Goal: Task Accomplishment & Management: Manage account settings

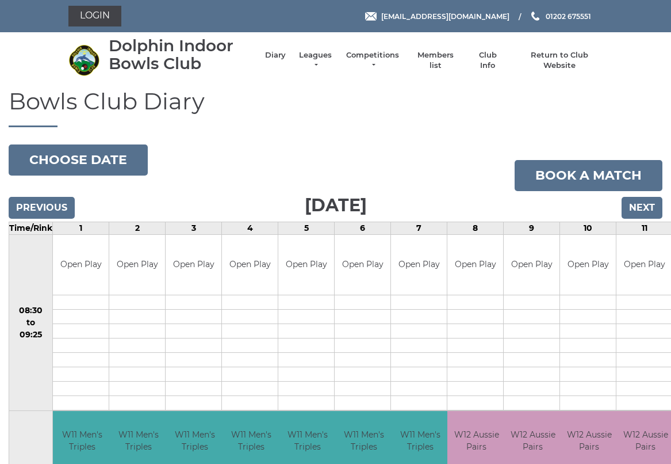
scroll to position [3, 0]
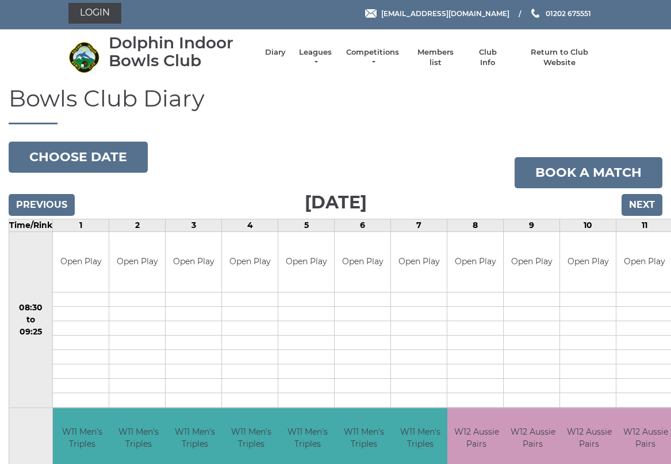
click at [333, 55] on link "Leagues" at bounding box center [315, 57] width 36 height 21
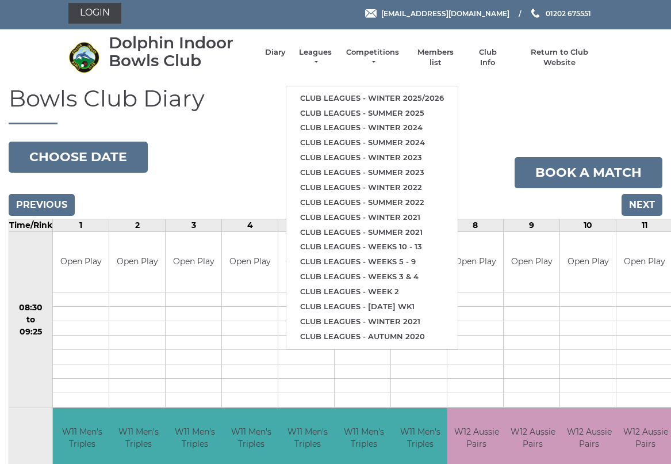
click at [344, 92] on link "Club leagues - Winter 2025/2026" at bounding box center [371, 98] width 171 height 15
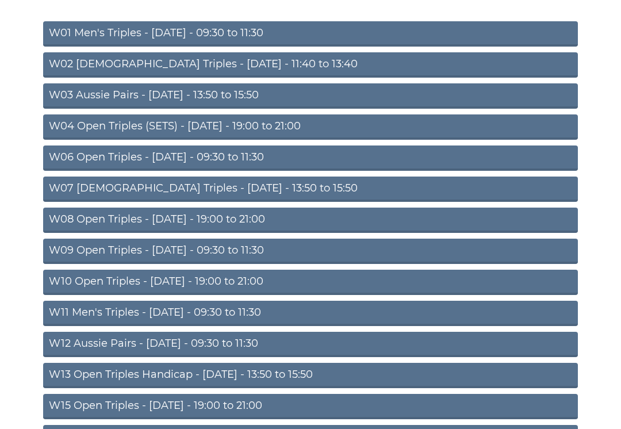
scroll to position [137, 0]
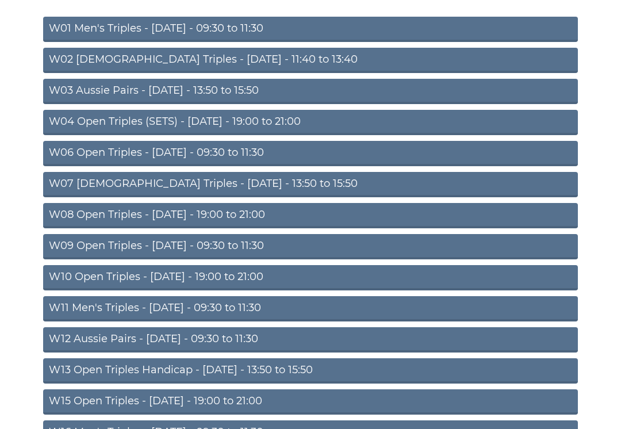
click at [223, 244] on link "W09 Open Triples - Wednesday - 09:30 to 11:30" at bounding box center [310, 247] width 535 height 25
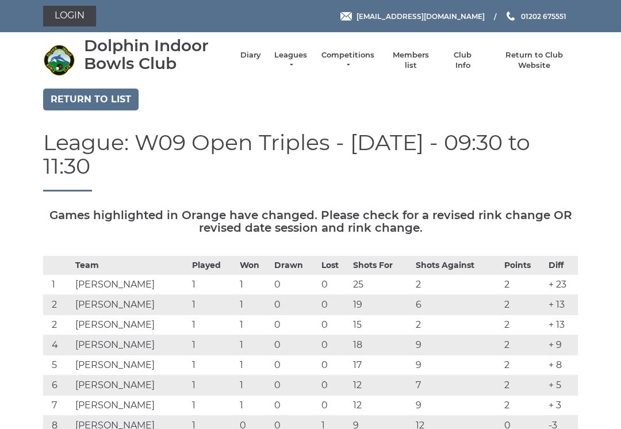
click at [69, 7] on link "Login" at bounding box center [69, 16] width 53 height 21
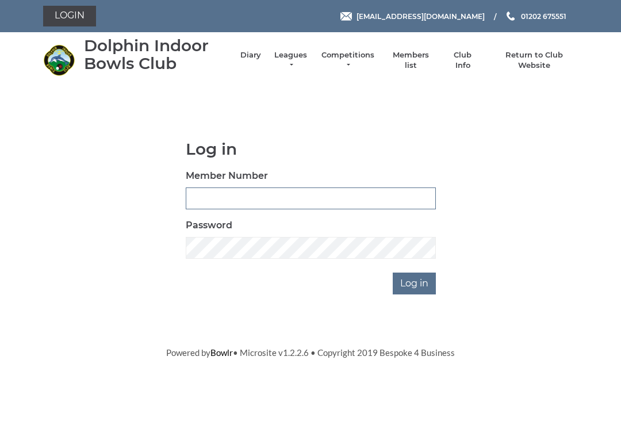
click at [209, 197] on input "Member Number" at bounding box center [311, 199] width 250 height 22
type input "3227"
click at [415, 282] on input "Log in" at bounding box center [414, 284] width 43 height 22
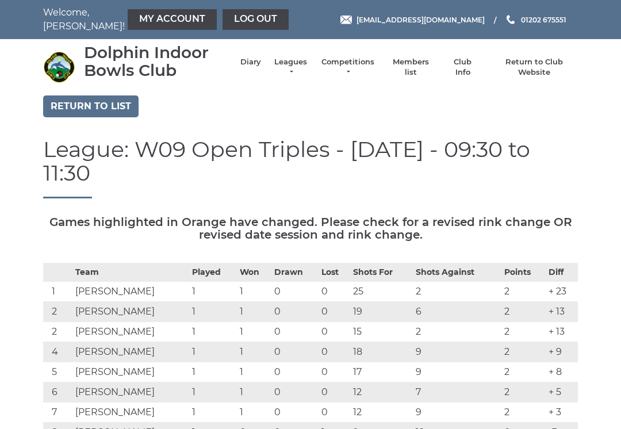
click at [426, 64] on link "Members list" at bounding box center [411, 67] width 48 height 21
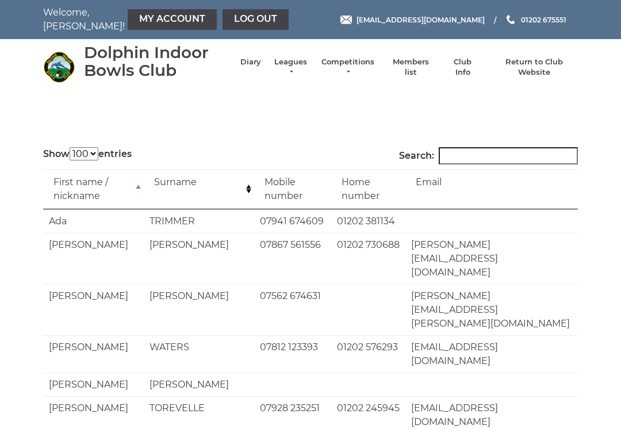
select select "100"
click at [471, 155] on input "Search:" at bounding box center [508, 155] width 139 height 17
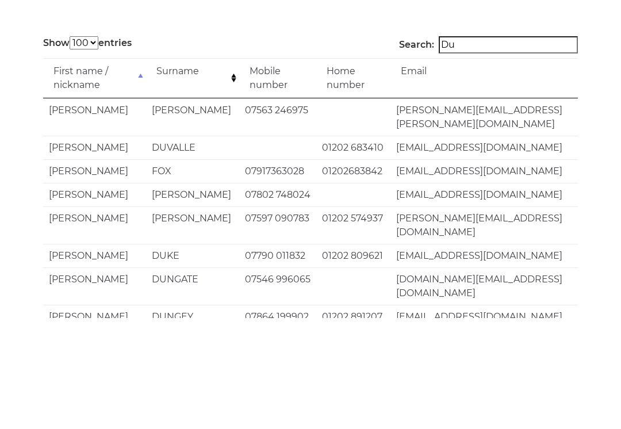
type input "D"
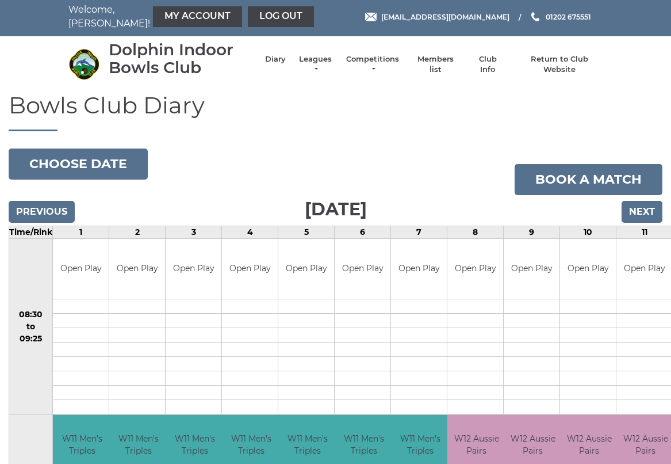
scroll to position [3, 0]
click at [646, 211] on input "Next" at bounding box center [642, 212] width 41 height 22
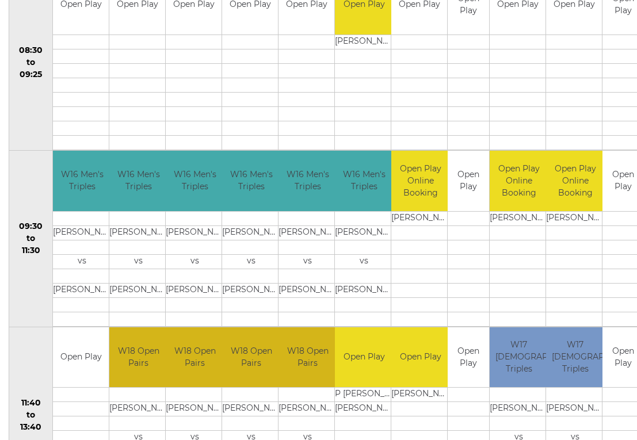
scroll to position [269, 0]
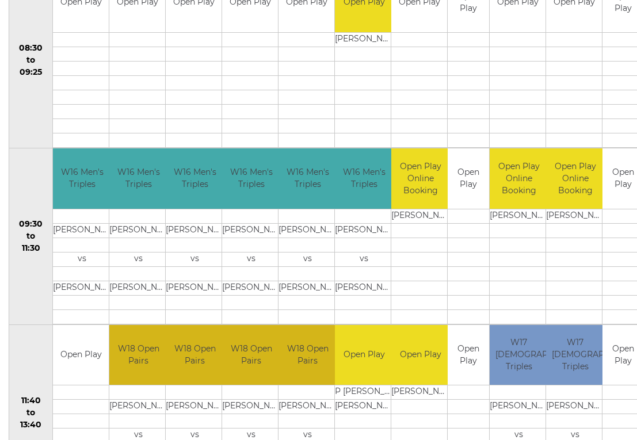
click at [53, 429] on td at bounding box center [81, 436] width 56 height 14
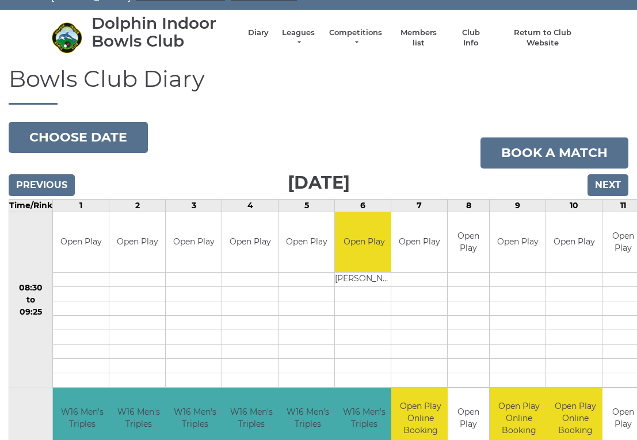
scroll to position [29, 0]
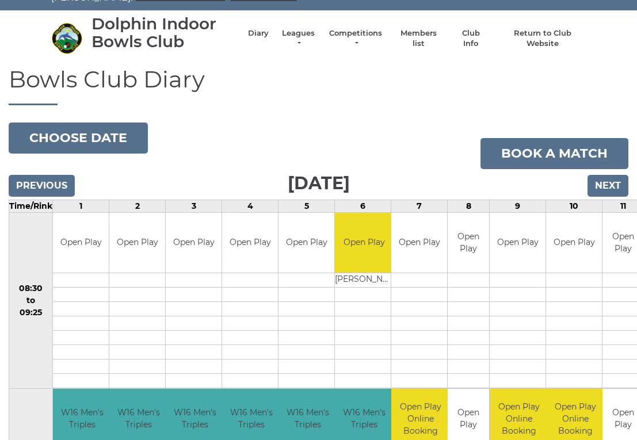
click at [36, 182] on input "Previous" at bounding box center [42, 186] width 66 height 22
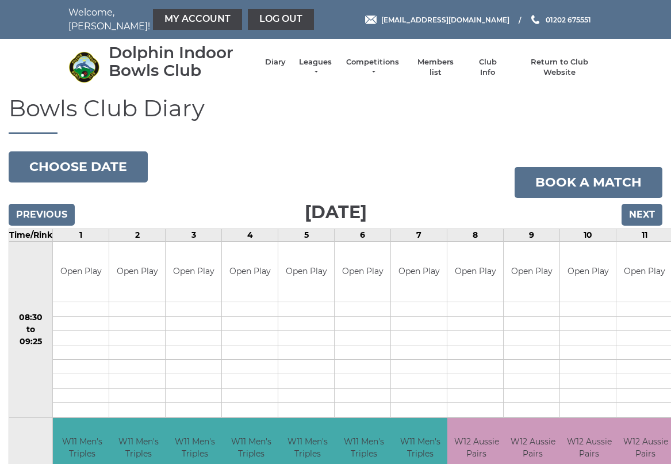
click at [71, 161] on button "Choose date" at bounding box center [78, 166] width 139 height 31
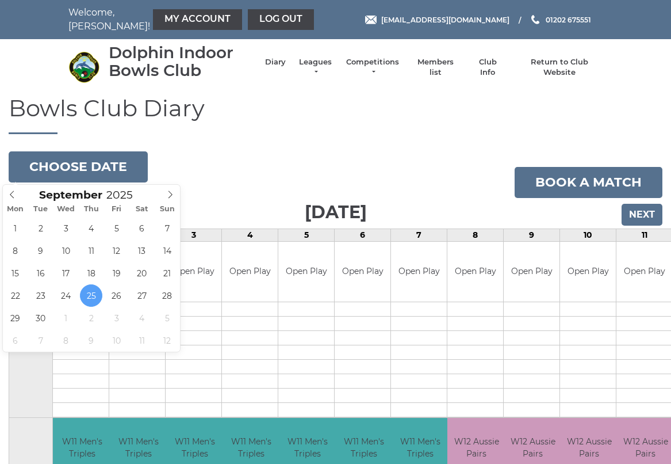
type input "[DATE]"
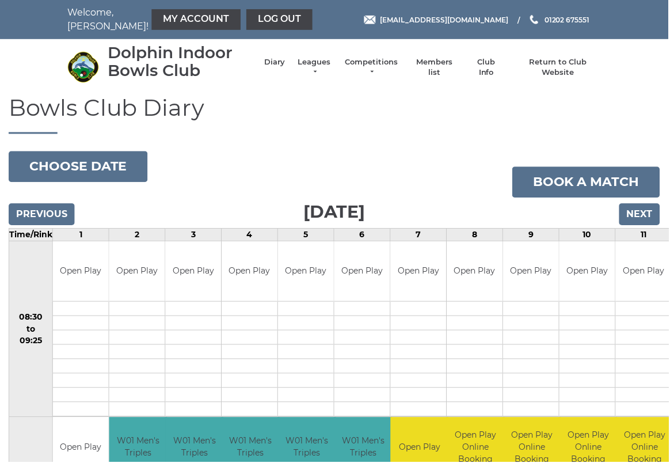
click at [65, 161] on button "Choose date" at bounding box center [78, 166] width 139 height 31
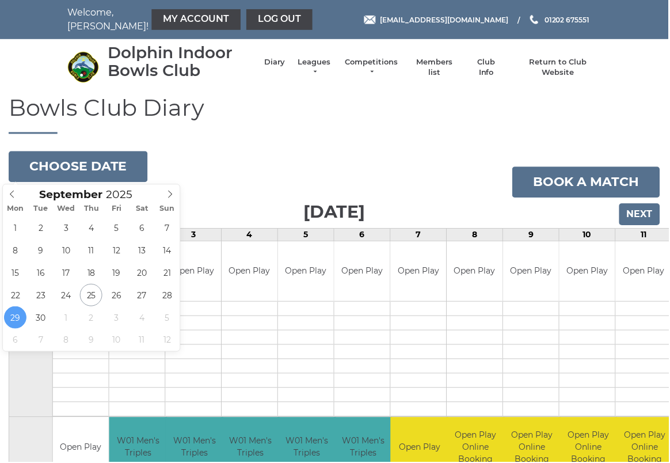
type input "2025-09-25"
